Goal: Information Seeking & Learning: Understand process/instructions

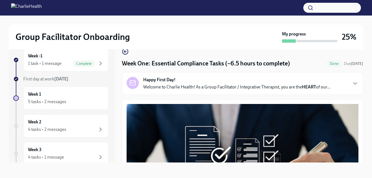
click at [300, 87] on p "Welcome to Charlie Health! As a Group Facilitator / Integrative Therapist, you …" at bounding box center [236, 87] width 187 height 6
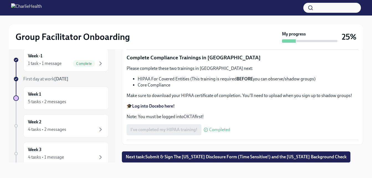
scroll to position [1594, 0]
drag, startPoint x: 353, startPoint y: 161, endPoint x: 376, endPoint y: 127, distance: 41.3
click at [372, 127] on html "Group Facilitator Onboarding My progress 25% Week -1 1 task • 1 message Complet…" at bounding box center [186, 84] width 372 height 188
click at [74, 94] on div "Week 1 5 tasks • 2 messages" at bounding box center [66, 98] width 76 height 14
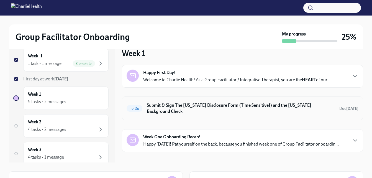
click at [188, 111] on h6 "Submit & Sign The [US_STATE] Disclosure Form (Time Sensitive!) and the [US_STAT…" at bounding box center [241, 108] width 188 height 12
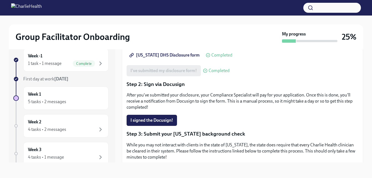
scroll to position [98, 0]
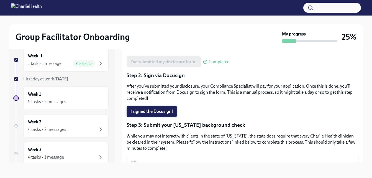
click at [163, 115] on button "I signed the Docusign!" at bounding box center [152, 111] width 50 height 11
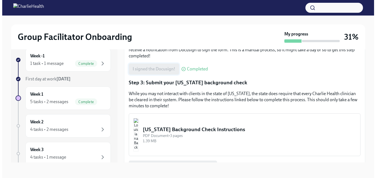
scroll to position [143, 0]
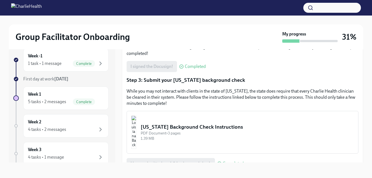
click at [172, 121] on button "[US_STATE] Background Check Instructions PDF Document • 3 pages 1.39 MB" at bounding box center [243, 132] width 232 height 43
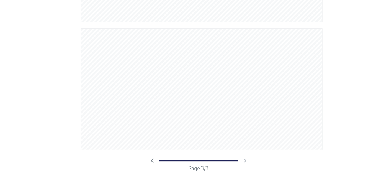
scroll to position [405, 0]
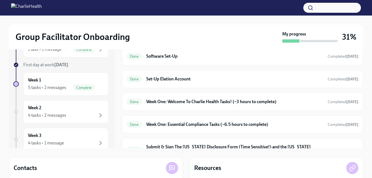
scroll to position [144, 0]
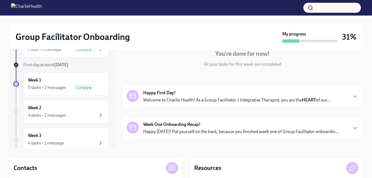
click at [305, 107] on div "Happy First Day! Welcome to Charlie Health! As a Group Facilitator / Integrativ…" at bounding box center [242, 96] width 241 height 23
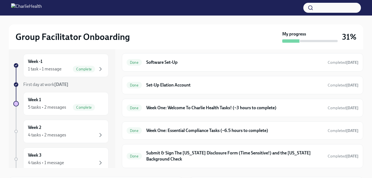
scroll to position [0, 0]
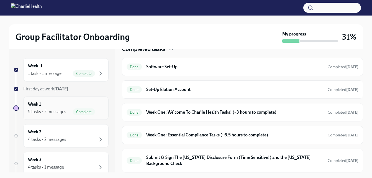
click at [88, 113] on span "Complete" at bounding box center [84, 112] width 22 height 4
click at [82, 132] on div "Week 2 4 tasks • 2 messages" at bounding box center [66, 136] width 76 height 14
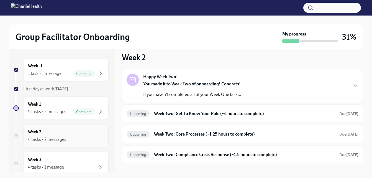
scroll to position [2, 0]
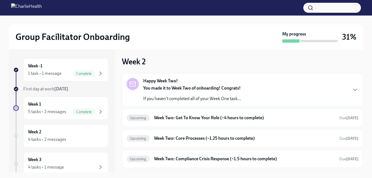
click at [285, 84] on div "Happy Week Two! You made it to Week Two of onboarding! Congrats! If you haven't…" at bounding box center [243, 90] width 232 height 24
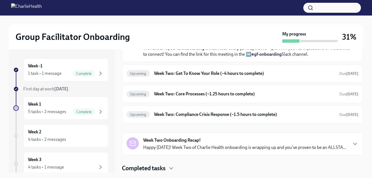
scroll to position [203, 0]
click at [279, 76] on h6 "Week Two: Get To Know Your Role (~4 hours to complete)" at bounding box center [244, 73] width 181 height 6
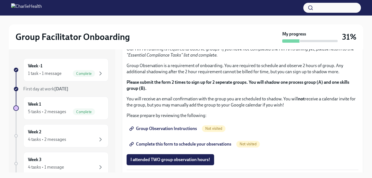
scroll to position [278, 0]
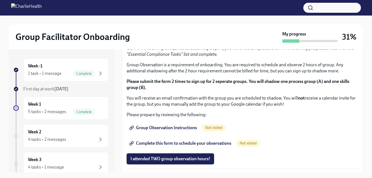
click at [86, 107] on div "Week 1 5 tasks • 2 messages Complete" at bounding box center [66, 108] width 76 height 14
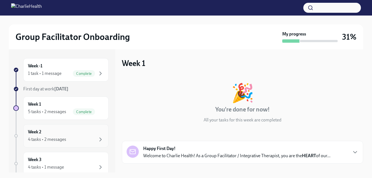
click at [73, 137] on div "4 tasks • 2 messages" at bounding box center [66, 139] width 76 height 7
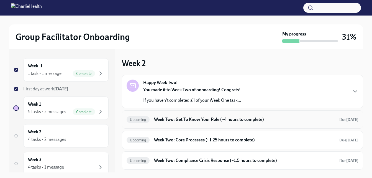
click at [181, 122] on h6 "Week Two: Get To Know Your Role (~4 hours to complete)" at bounding box center [244, 119] width 181 height 6
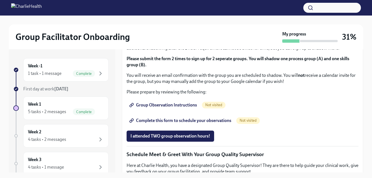
scroll to position [312, 0]
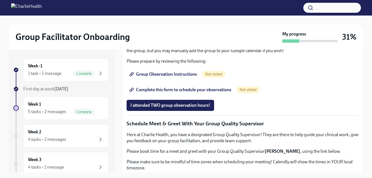
scroll to position [340, 0]
